Goal: Information Seeking & Learning: Learn about a topic

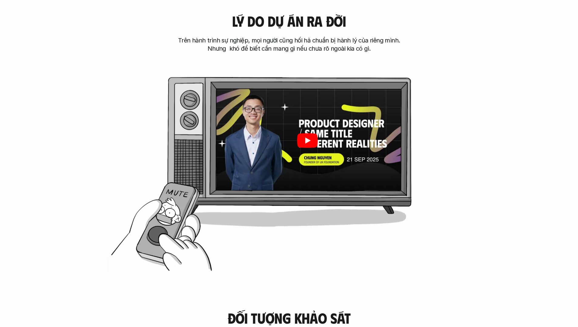
scroll to position [303, 0]
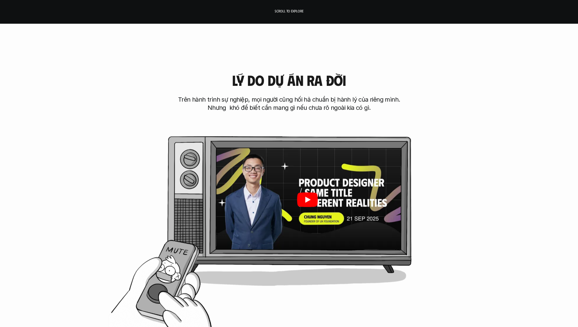
click at [354, 180] on div at bounding box center [307, 200] width 188 height 106
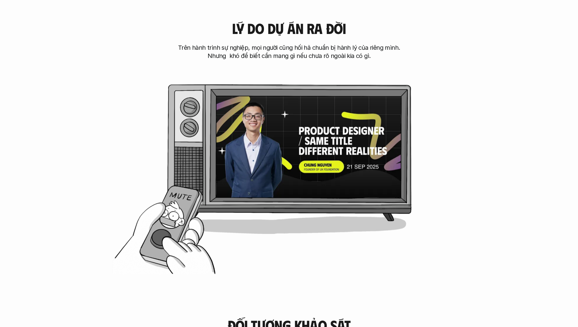
scroll to position [576, 0]
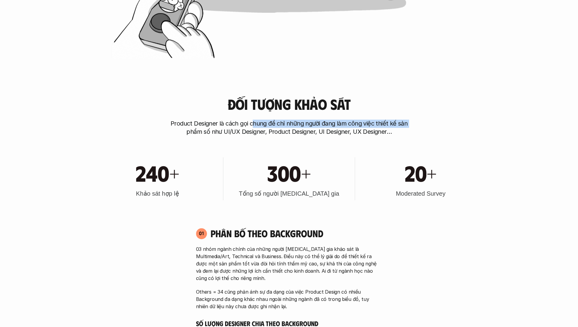
drag, startPoint x: 322, startPoint y: 127, endPoint x: 416, endPoint y: 127, distance: 94.3
click at [416, 127] on div "Đối tượng khảo sát Product Designer là cách gọi chung để chỉ những người đang l…" at bounding box center [289, 116] width 388 height 40
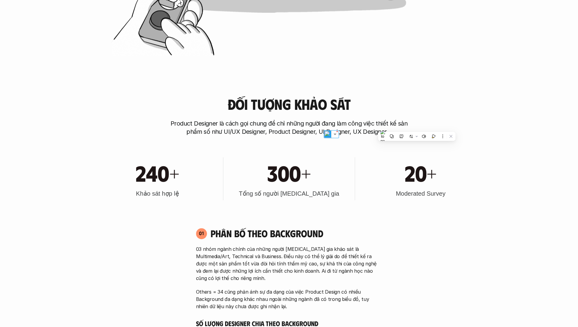
click at [257, 182] on div "300+" at bounding box center [288, 173] width 125 height 26
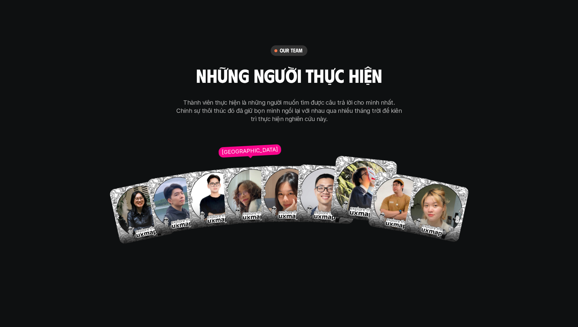
scroll to position [3973, 0]
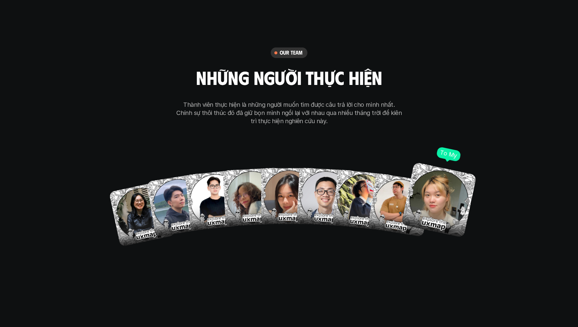
click at [448, 149] on p "To My" at bounding box center [448, 154] width 18 height 10
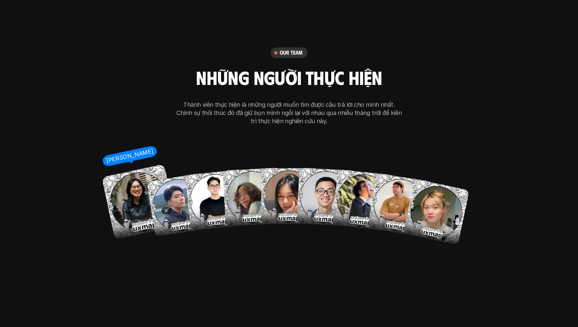
click at [140, 171] on img at bounding box center [140, 202] width 76 height 76
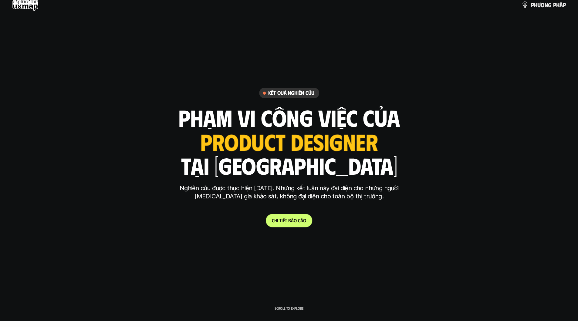
scroll to position [0, 0]
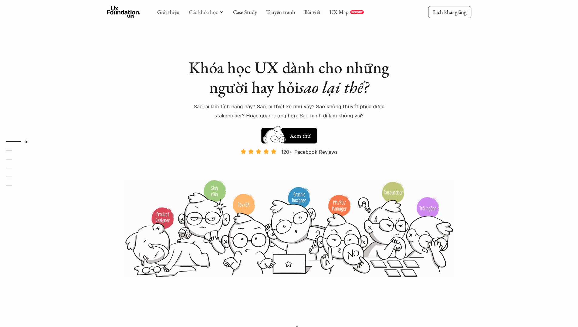
click at [202, 12] on link "Các khóa học" at bounding box center [203, 11] width 29 height 7
click at [221, 15] on div at bounding box center [206, 62] width 120 height 107
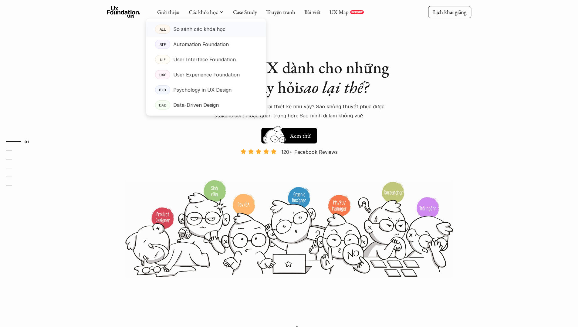
click at [199, 34] on link "ALL So sánh các khóa học" at bounding box center [206, 29] width 120 height 15
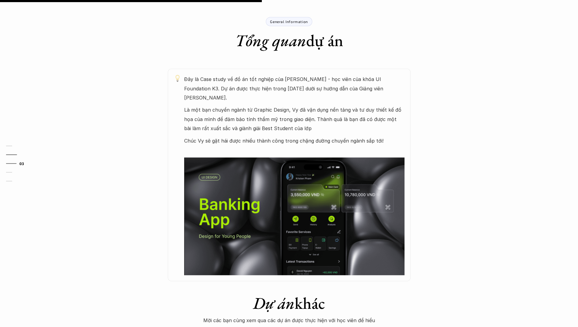
scroll to position [273, 0]
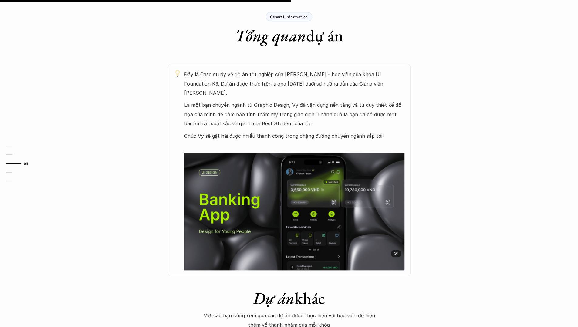
click at [266, 196] on img at bounding box center [294, 211] width 220 height 117
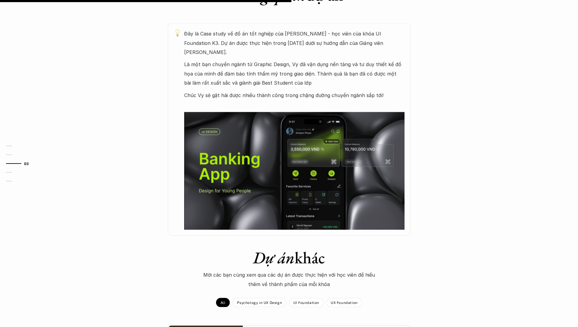
scroll to position [425, 0]
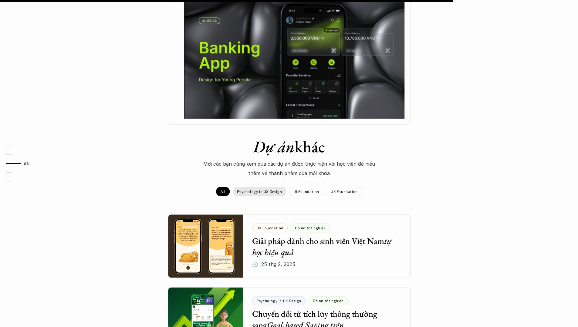
click at [244, 189] on p "Psychology in UX Design" at bounding box center [259, 191] width 45 height 4
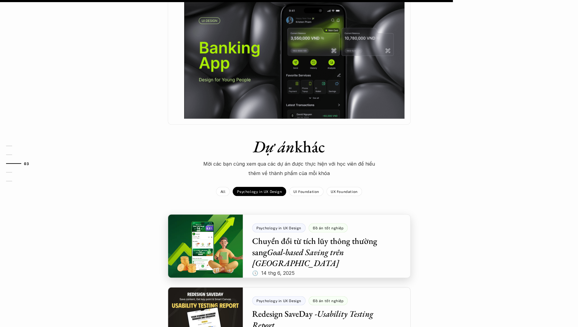
click at [207, 222] on div at bounding box center [289, 246] width 243 height 64
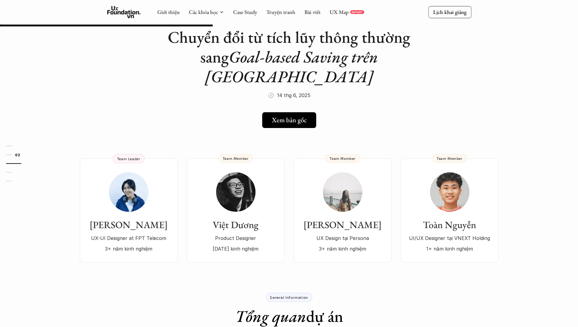
scroll to position [30, 0]
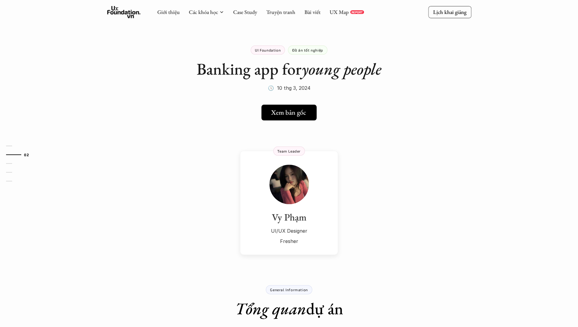
click at [293, 110] on h5 "Xem bản gốc" at bounding box center [287, 113] width 35 height 8
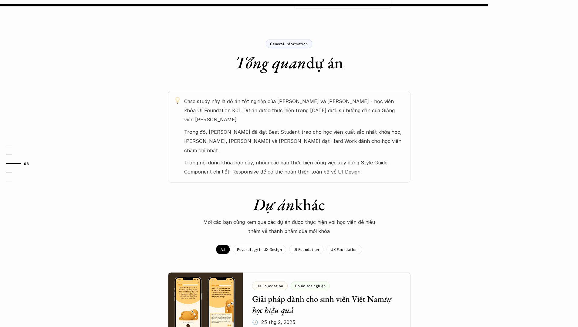
scroll to position [175, 0]
